Goal: Communication & Community: Ask a question

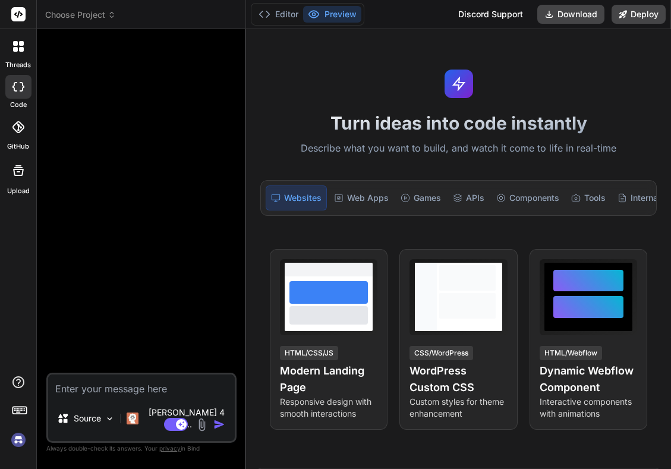
click at [18, 446] on img at bounding box center [18, 440] width 20 height 20
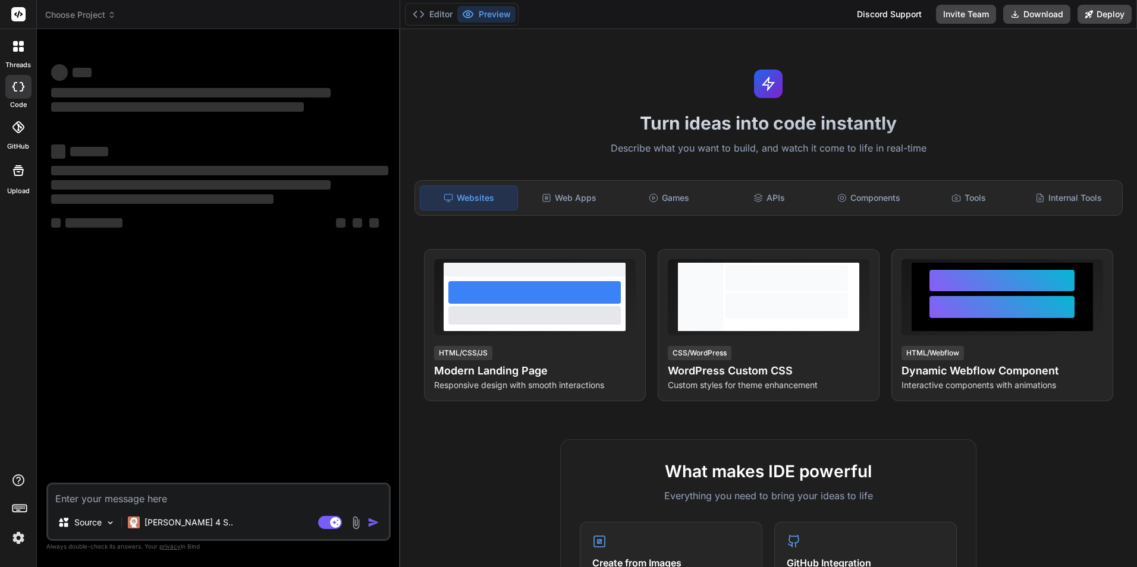
type textarea "x"
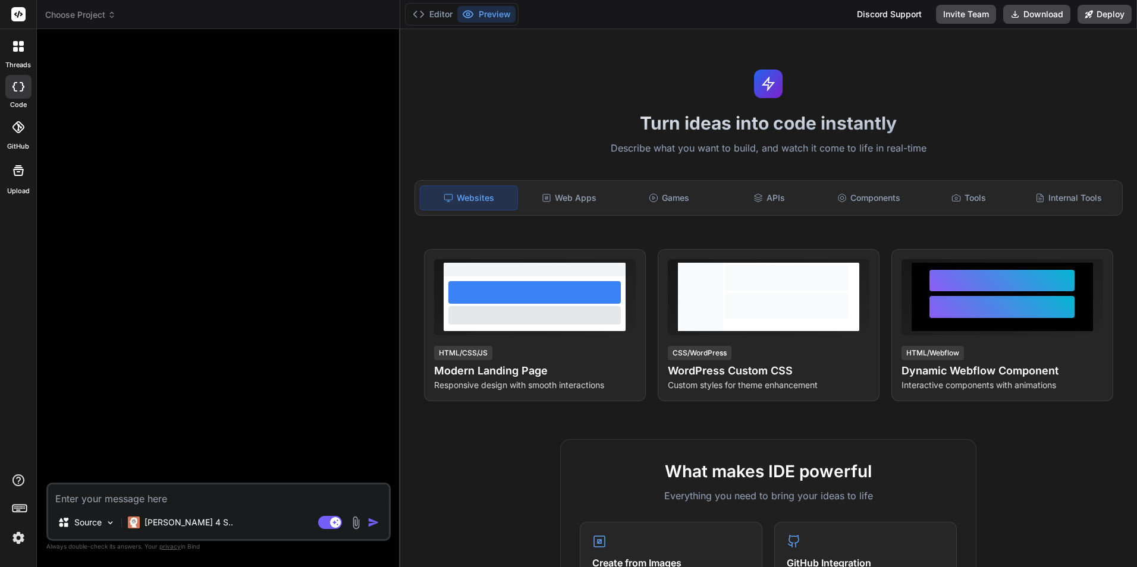
click at [14, 469] on img at bounding box center [18, 538] width 20 height 20
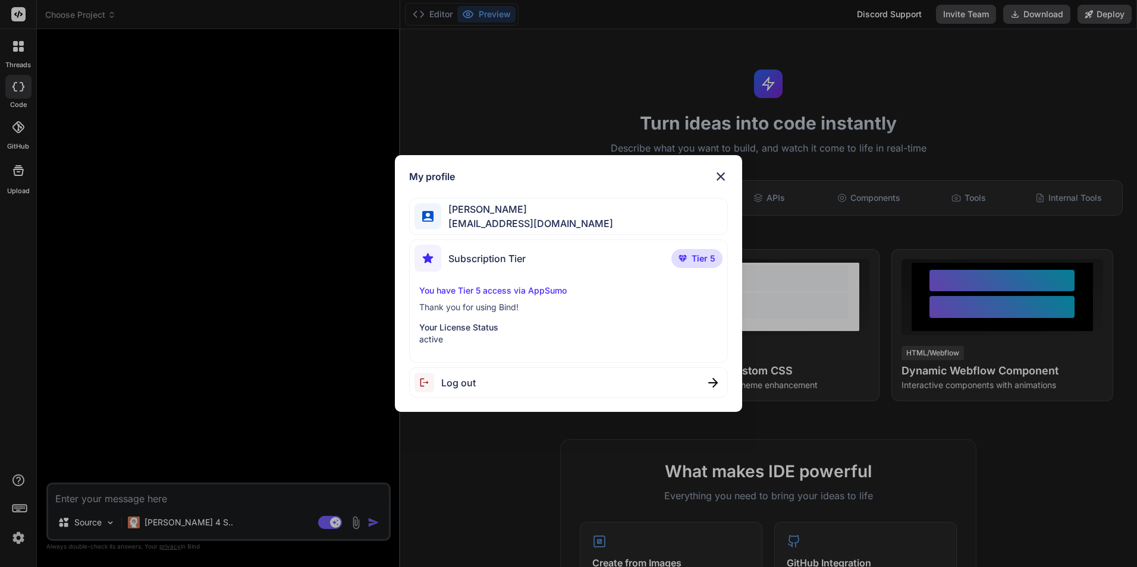
click at [671, 171] on img at bounding box center [721, 176] width 14 height 14
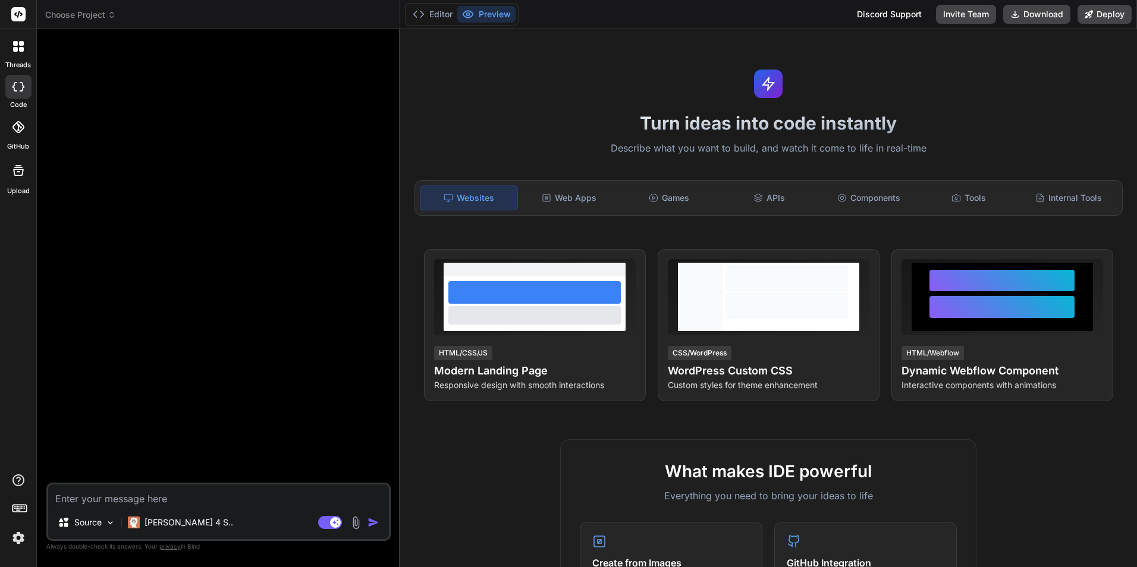
click at [125, 469] on textarea at bounding box center [218, 495] width 341 height 21
type textarea "h"
type textarea "x"
type textarea "he"
type textarea "x"
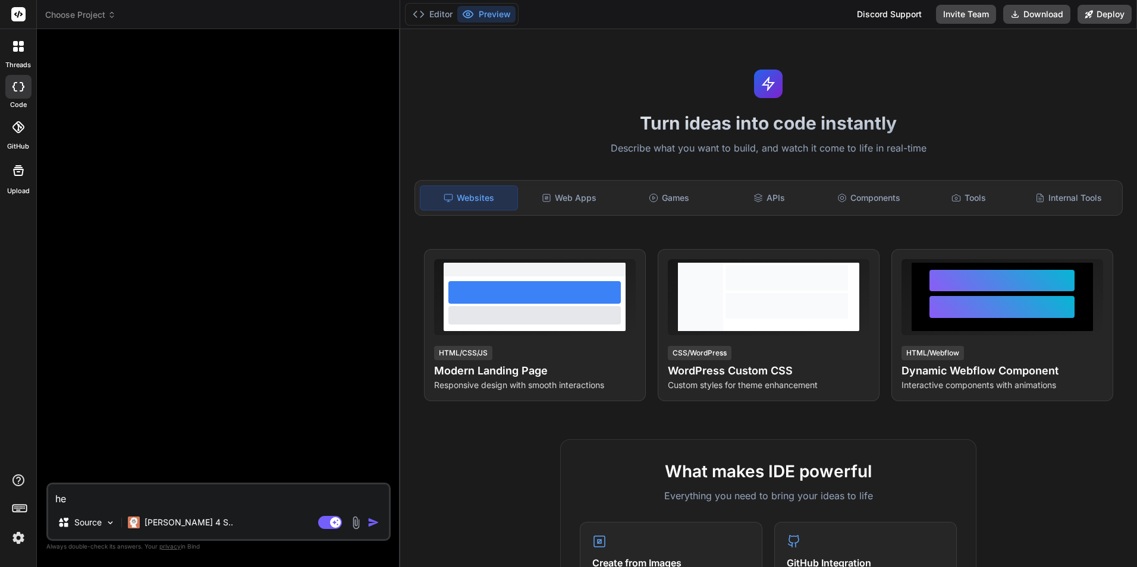
type textarea "hel"
type textarea "x"
type textarea "hell"
type textarea "x"
type textarea "hello"
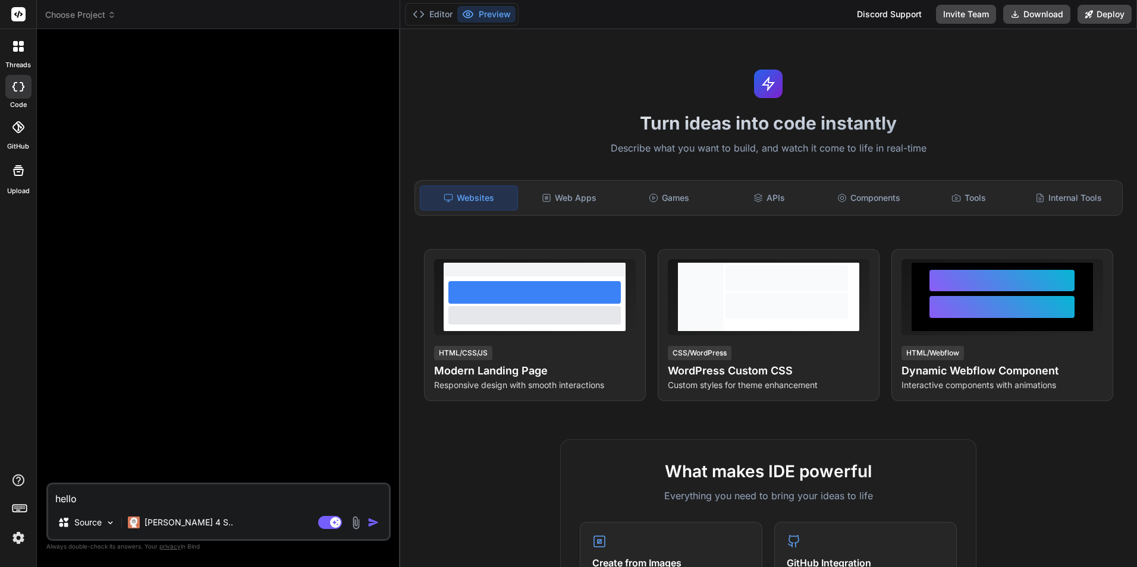
type textarea "x"
click at [185, 469] on p "[PERSON_NAME] 4 S.." at bounding box center [189, 523] width 89 height 12
type textarea "x"
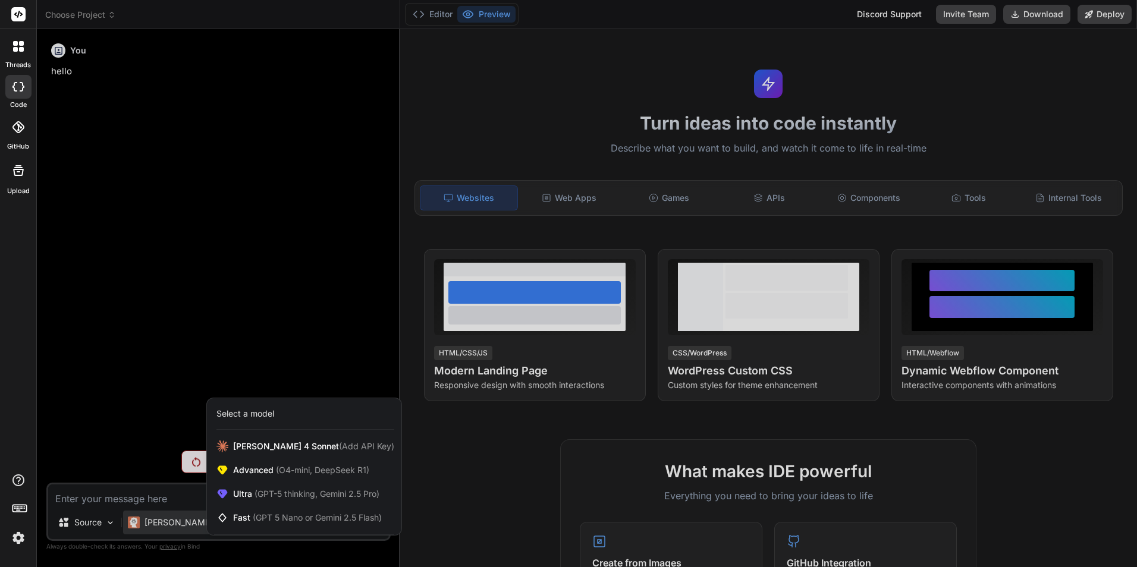
click at [7, 469] on div at bounding box center [18, 510] width 36 height 75
click at [12, 469] on img at bounding box center [18, 538] width 20 height 20
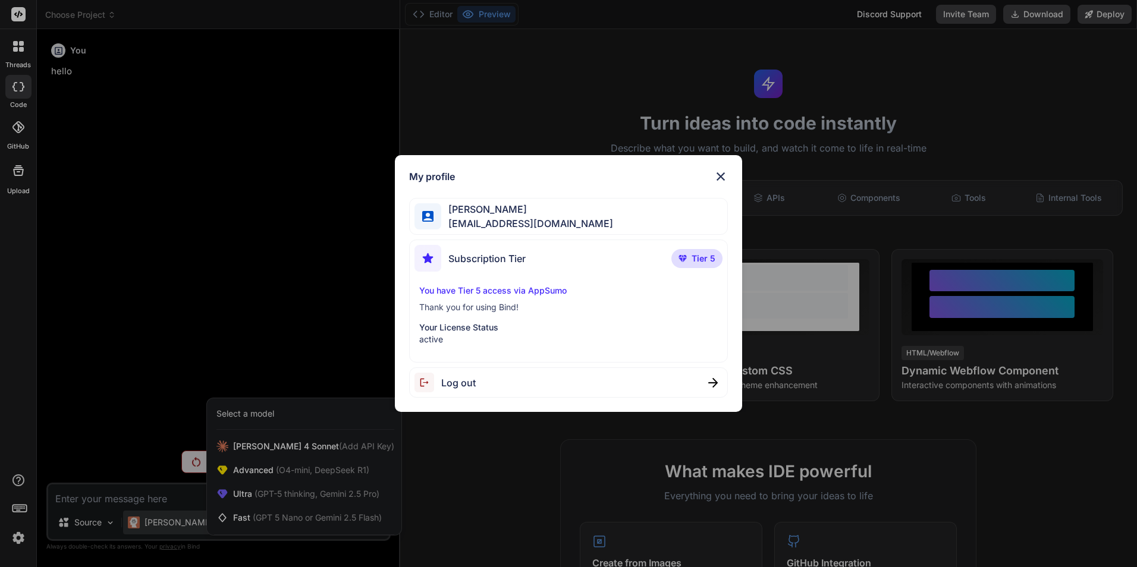
click at [15, 469] on div "My profile [PERSON_NAME] [EMAIL_ADDRESS][DOMAIN_NAME] Subscription Tier Tier 5 …" at bounding box center [568, 283] width 1137 height 567
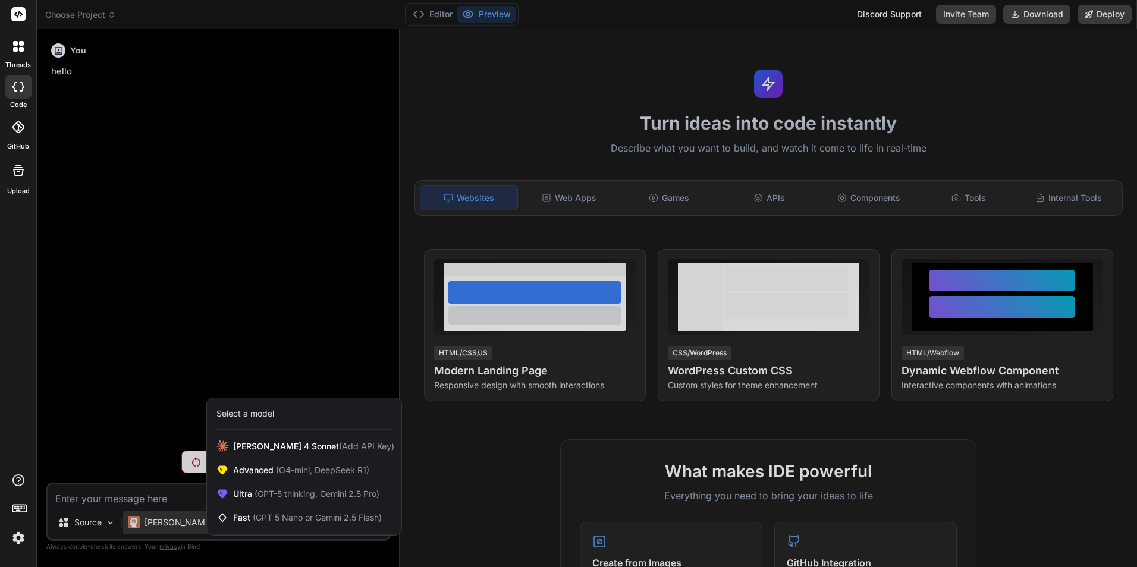
click at [15, 469] on img at bounding box center [18, 538] width 20 height 20
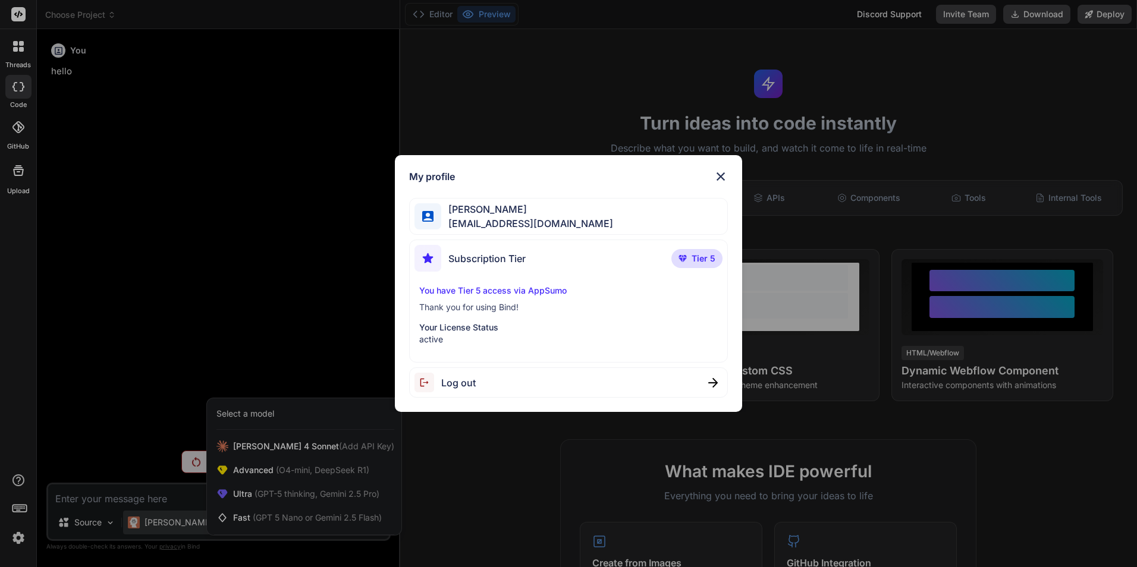
click at [190, 150] on div "My profile [PERSON_NAME] [EMAIL_ADDRESS][DOMAIN_NAME] Subscription Tier Tier 5 …" at bounding box center [568, 283] width 1137 height 567
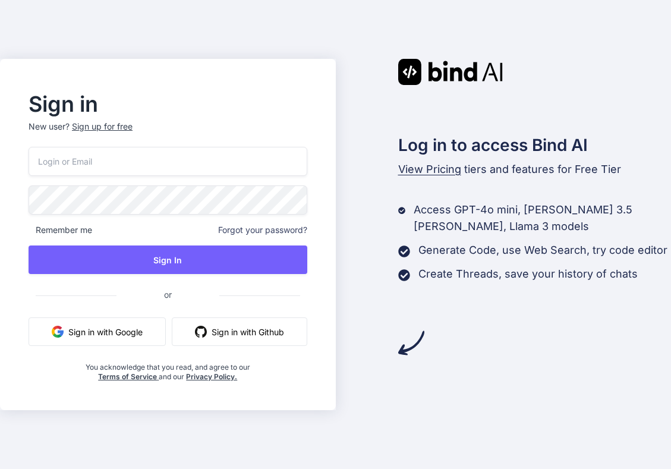
click at [73, 359] on div "Remember me Forgot your password? Sign In or Sign in with Google Sign in with G…" at bounding box center [168, 264] width 279 height 235
click at [80, 341] on button "Sign in with Google" at bounding box center [97, 332] width 137 height 29
